Goal: Find contact information: Find contact information

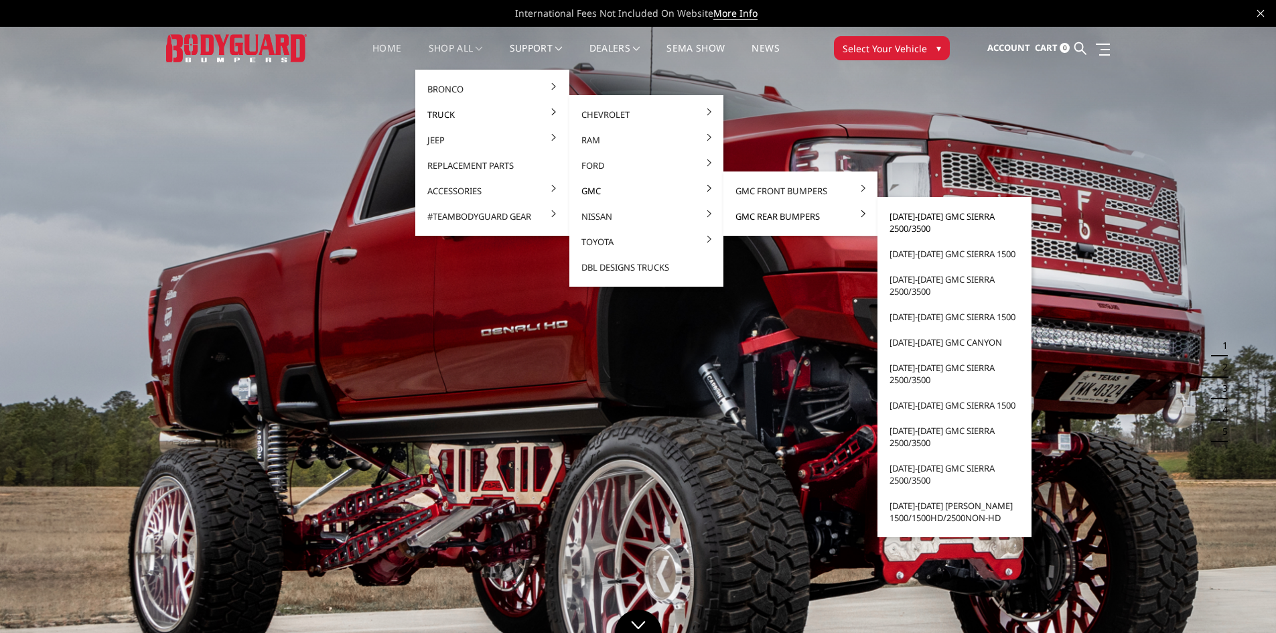
click at [897, 216] on link "[DATE]-[DATE] GMC Sierra 2500/3500" at bounding box center [954, 223] width 143 height 38
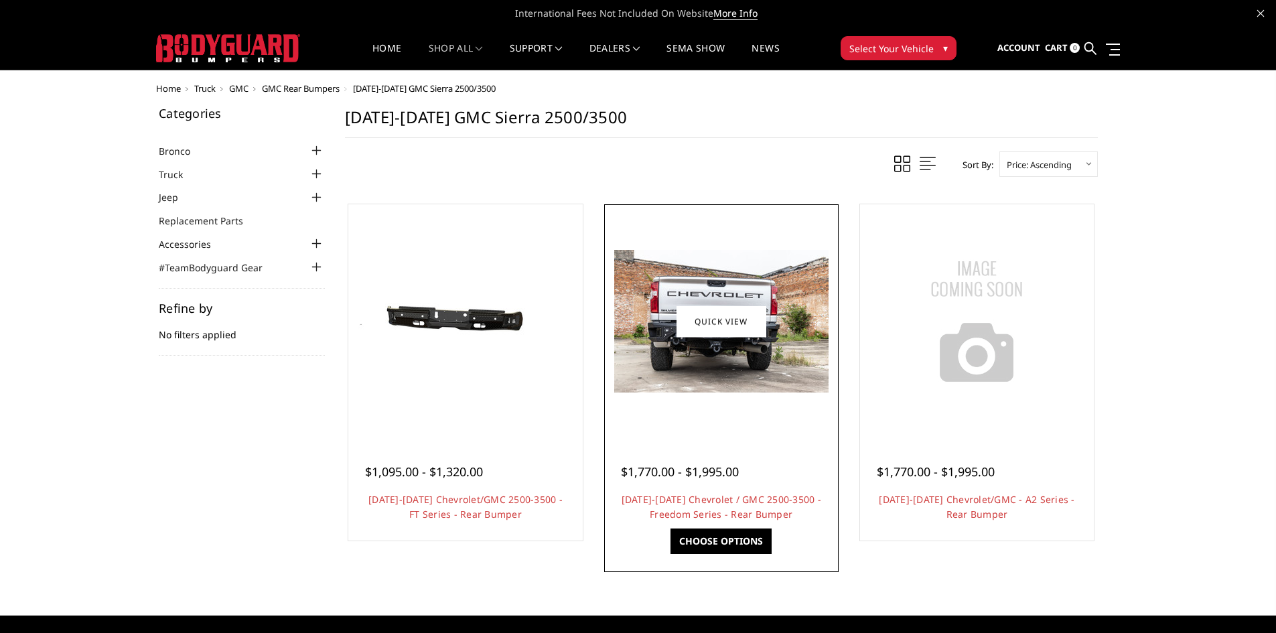
click at [723, 546] on link "Choose Options" at bounding box center [721, 541] width 101 height 25
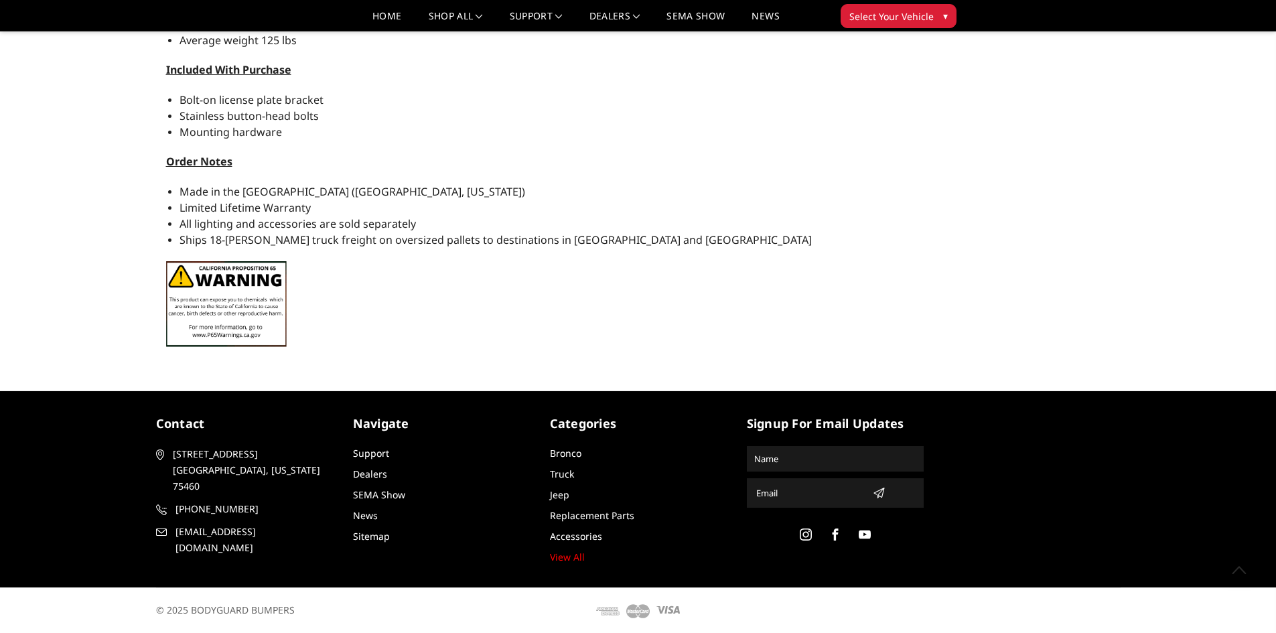
scroll to position [1186, 0]
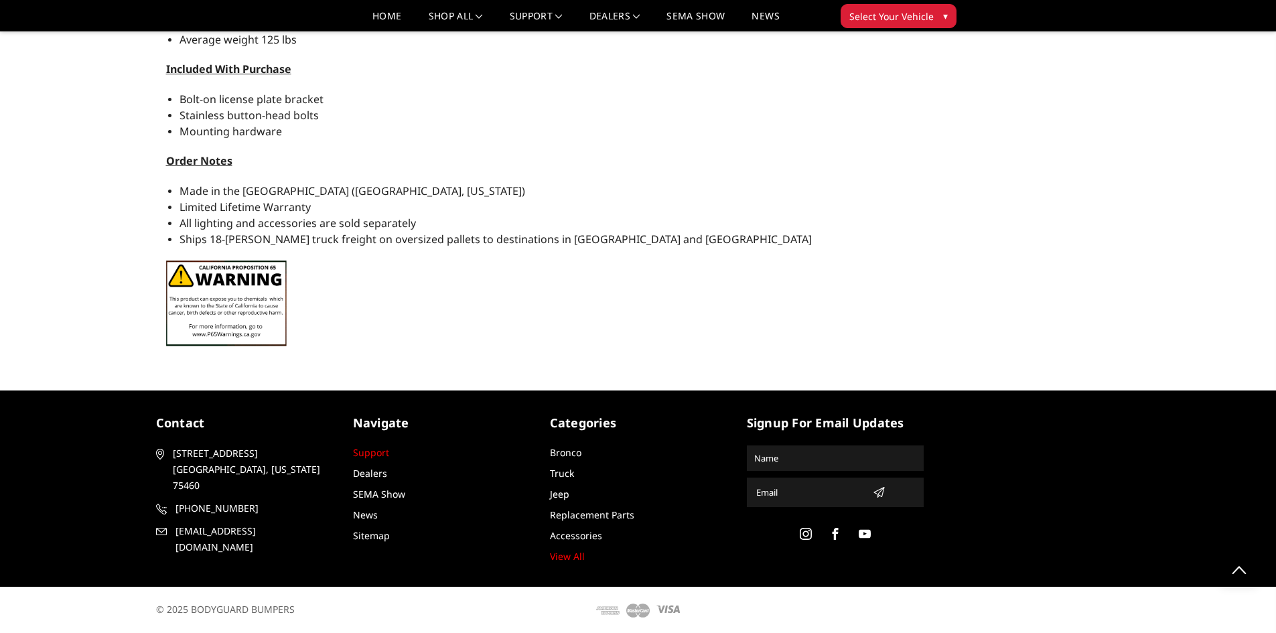
click at [368, 456] on link "Support" at bounding box center [371, 452] width 36 height 13
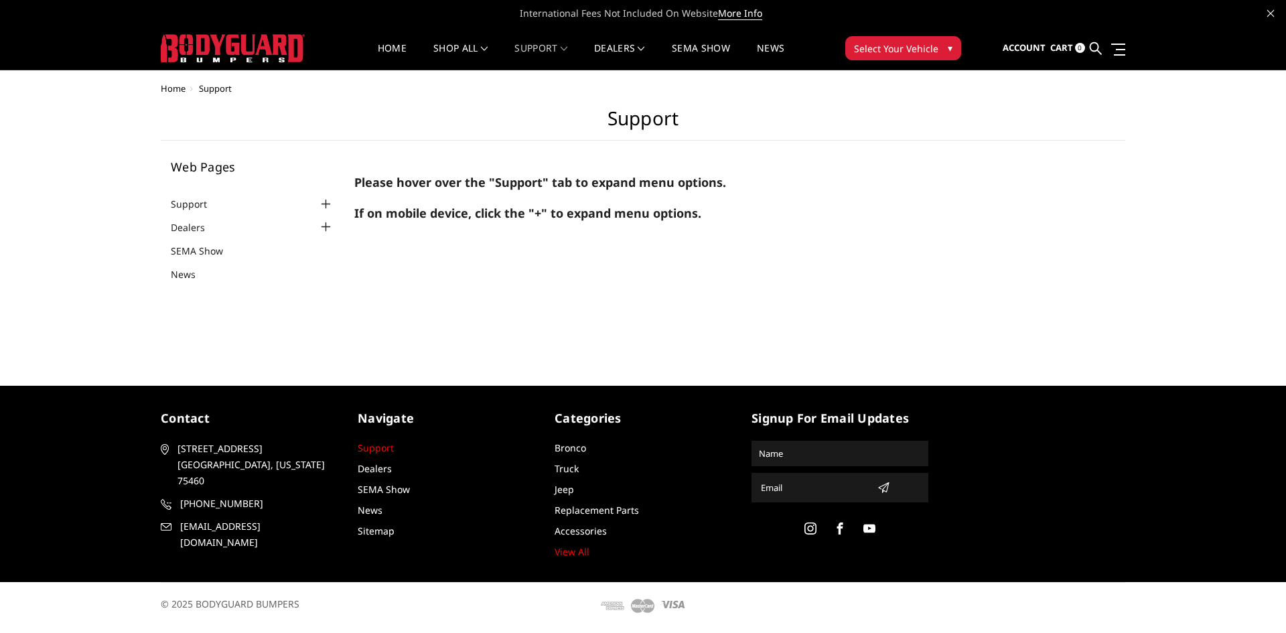
click at [366, 449] on link "Support" at bounding box center [376, 448] width 36 height 13
click at [197, 205] on link "Support" at bounding box center [197, 204] width 53 height 14
click at [242, 519] on span "[EMAIL_ADDRESS][DOMAIN_NAME]" at bounding box center [257, 535] width 155 height 32
